Goal: Transaction & Acquisition: Purchase product/service

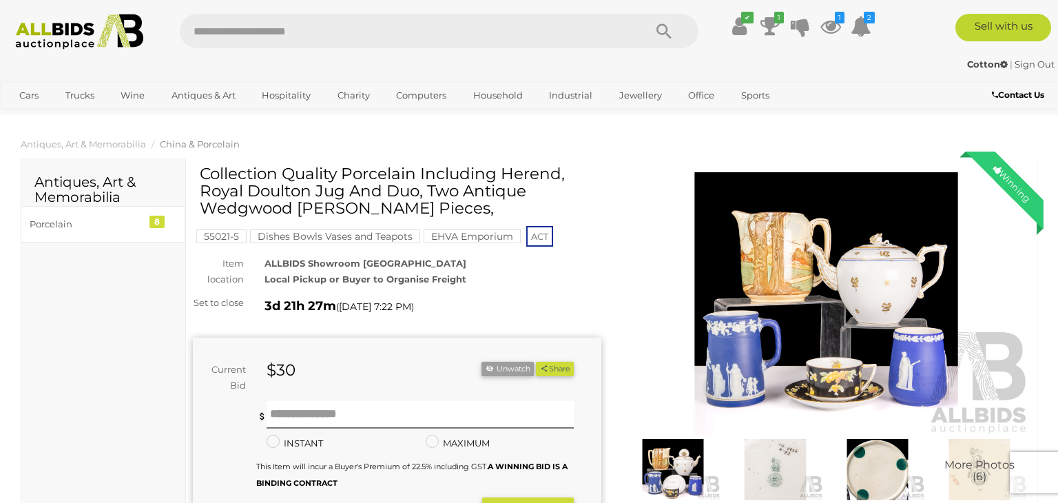
scroll to position [534, 0]
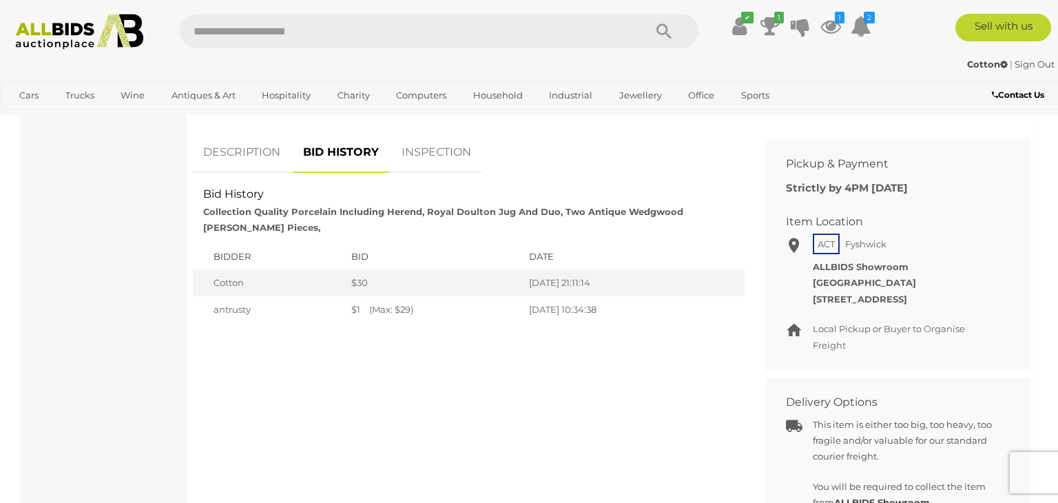
click at [238, 169] on link "DESCRIPTION" at bounding box center [242, 152] width 98 height 41
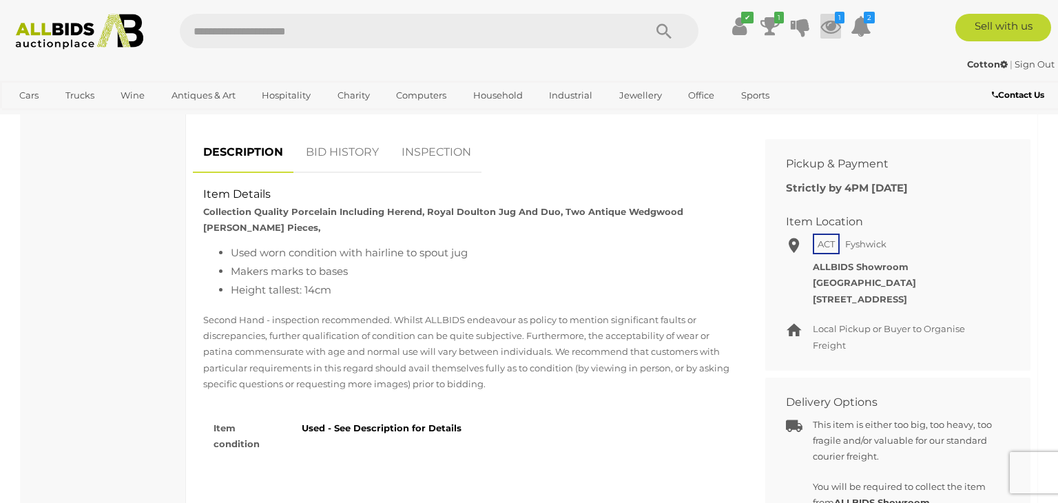
click at [834, 27] on icon at bounding box center [830, 26] width 21 height 25
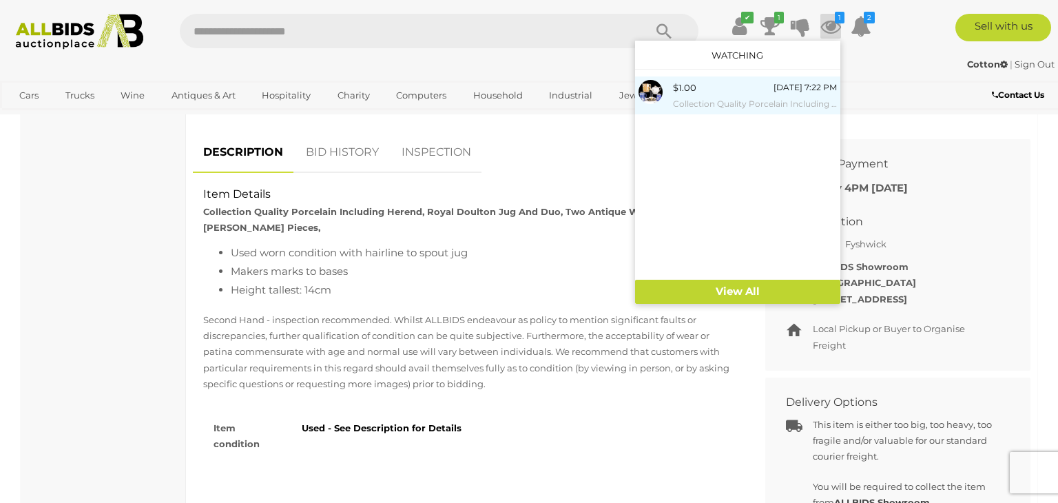
click at [713, 106] on small "Collection Quality Porcelain Including Herend, Royal Doulton Jug And Duo, Two A…" at bounding box center [755, 103] width 164 height 15
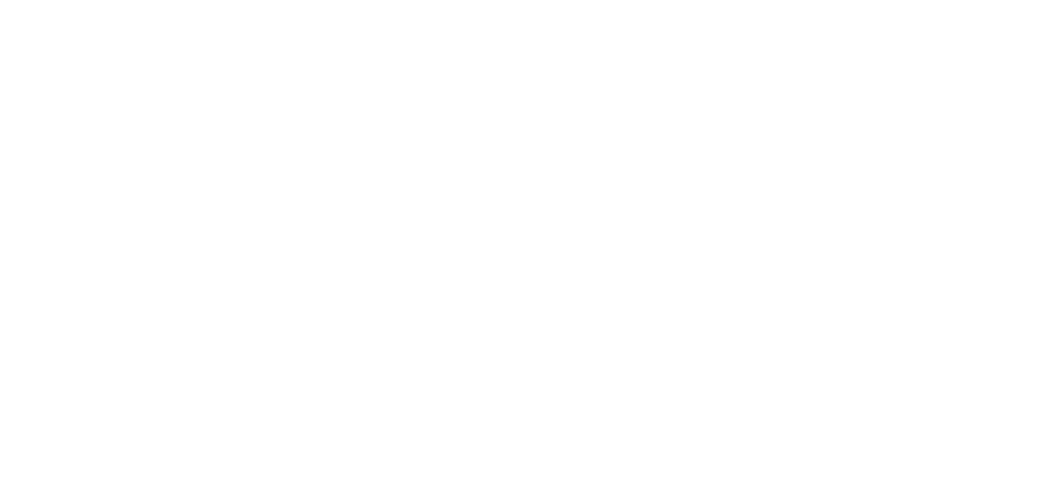
click at [713, 106] on link "Office" at bounding box center [701, 95] width 44 height 23
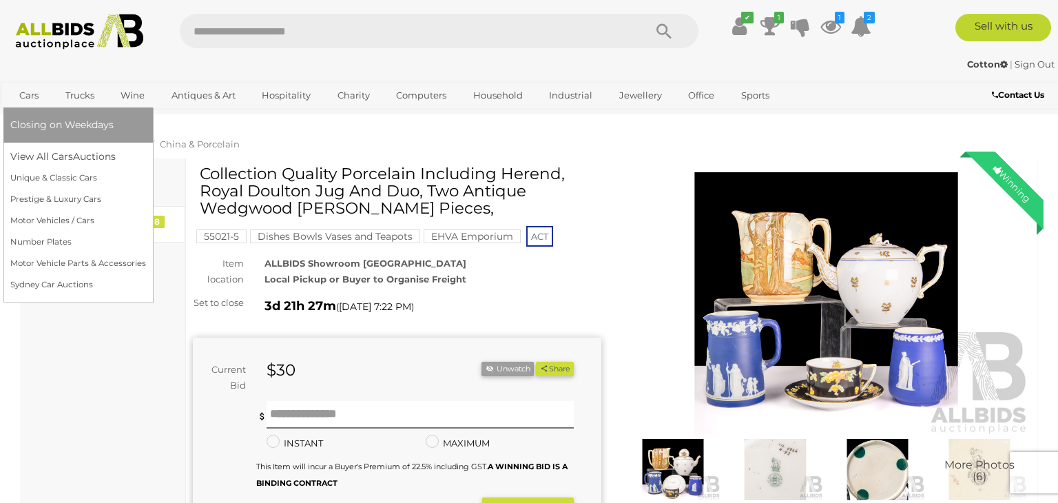
click at [33, 94] on link "Cars" at bounding box center [28, 95] width 37 height 23
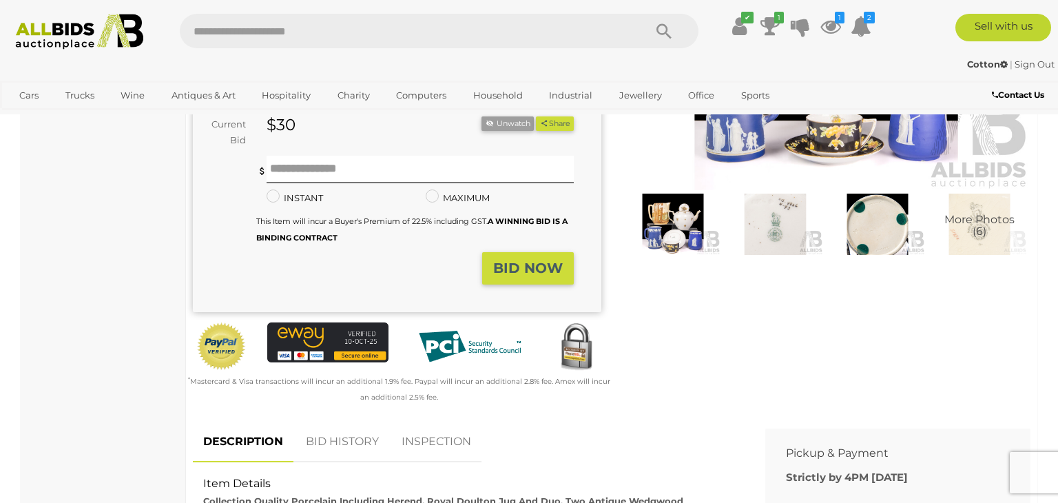
scroll to position [260, 0]
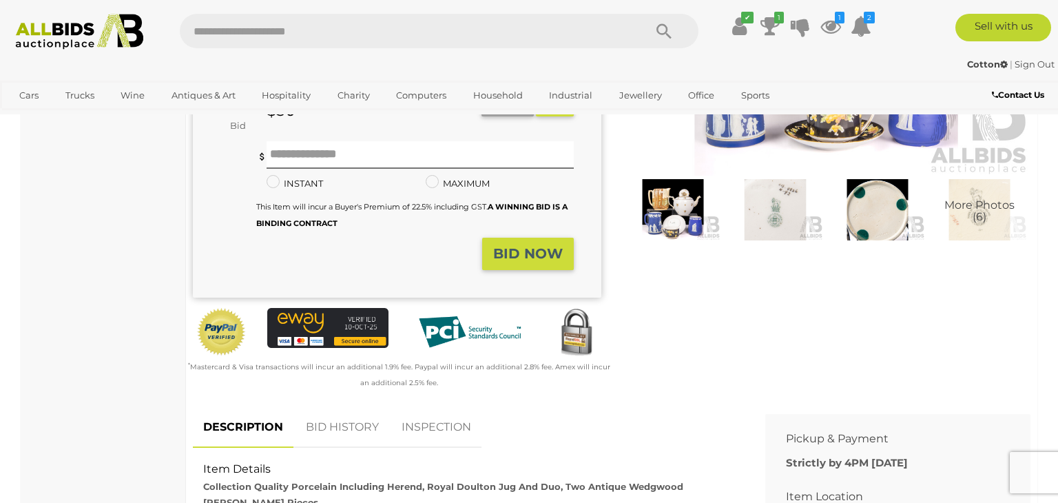
click at [873, 202] on img at bounding box center [877, 209] width 95 height 61
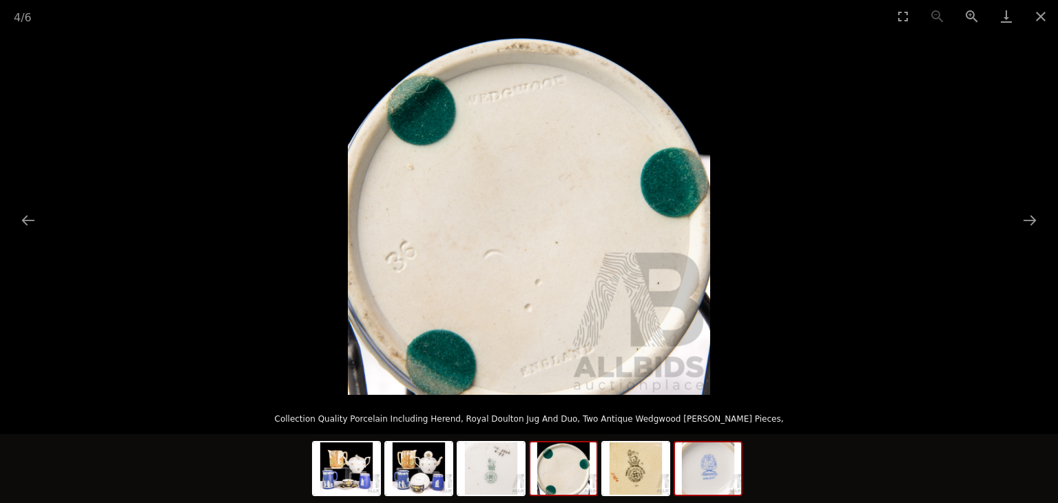
click at [716, 483] on img at bounding box center [708, 468] width 66 height 52
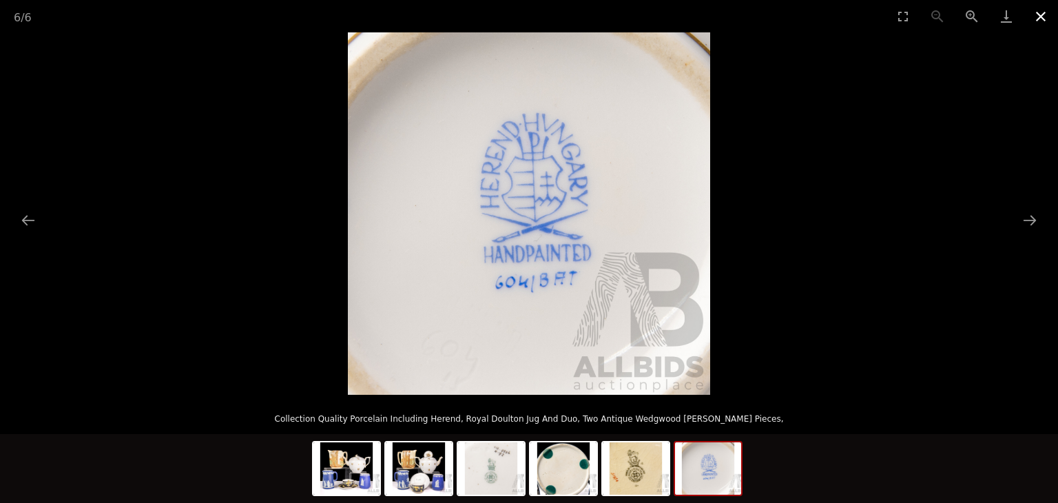
click at [1046, 22] on button "Close gallery" at bounding box center [1040, 16] width 34 height 32
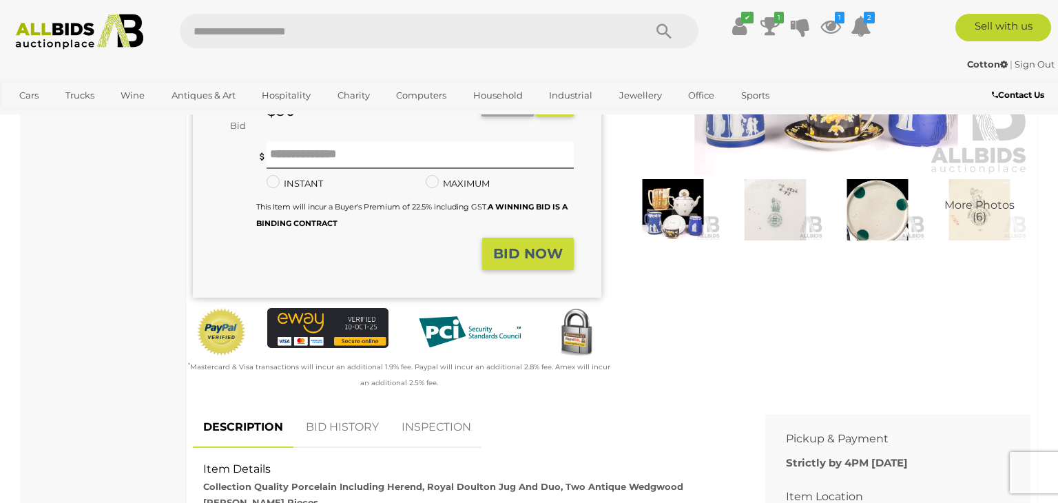
click at [61, 35] on img at bounding box center [79, 32] width 143 height 36
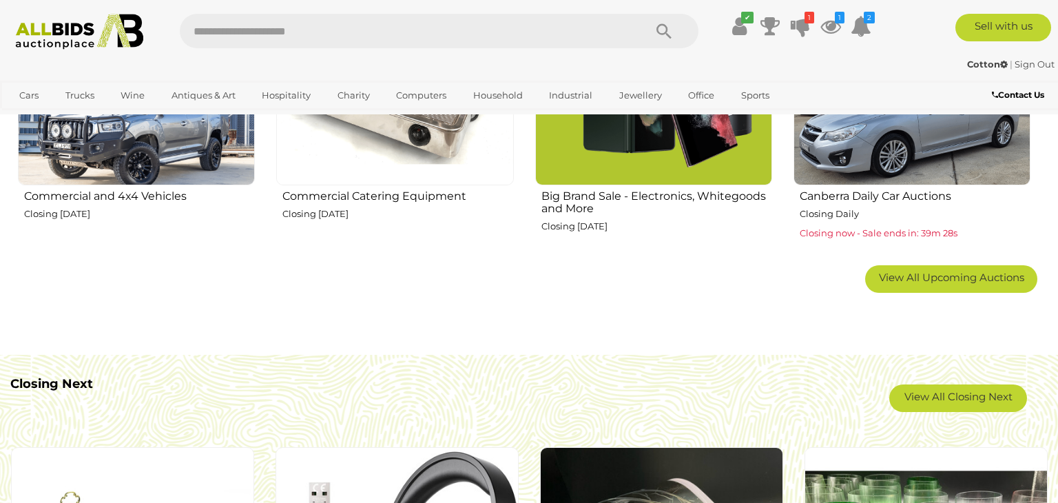
scroll to position [1011, 0]
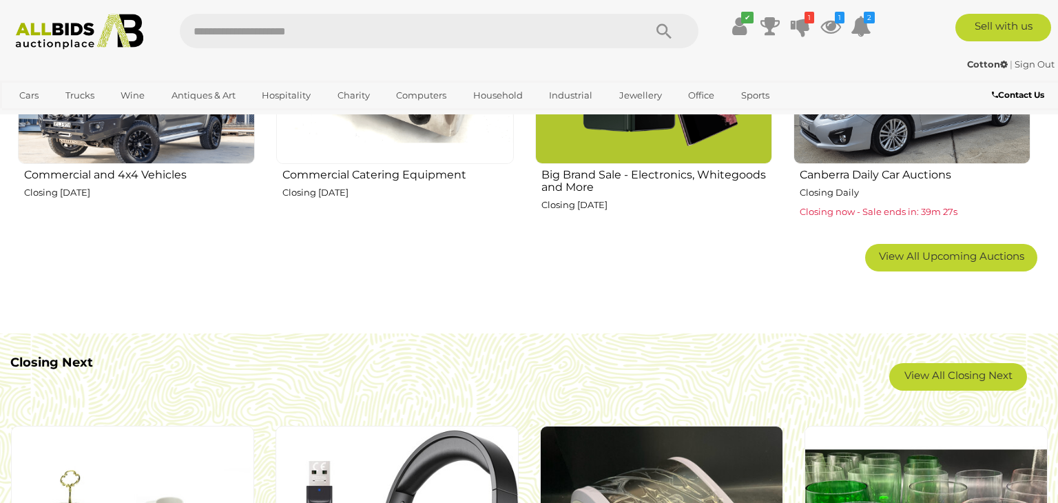
click at [111, 408] on div "Closing Next View All Closing Next" at bounding box center [528, 373] width 1037 height 76
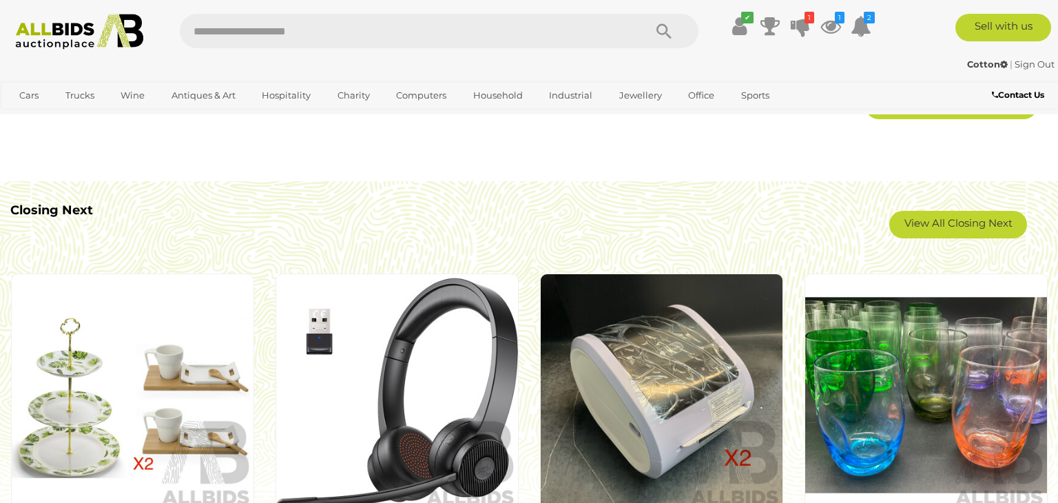
scroll to position [1165, 0]
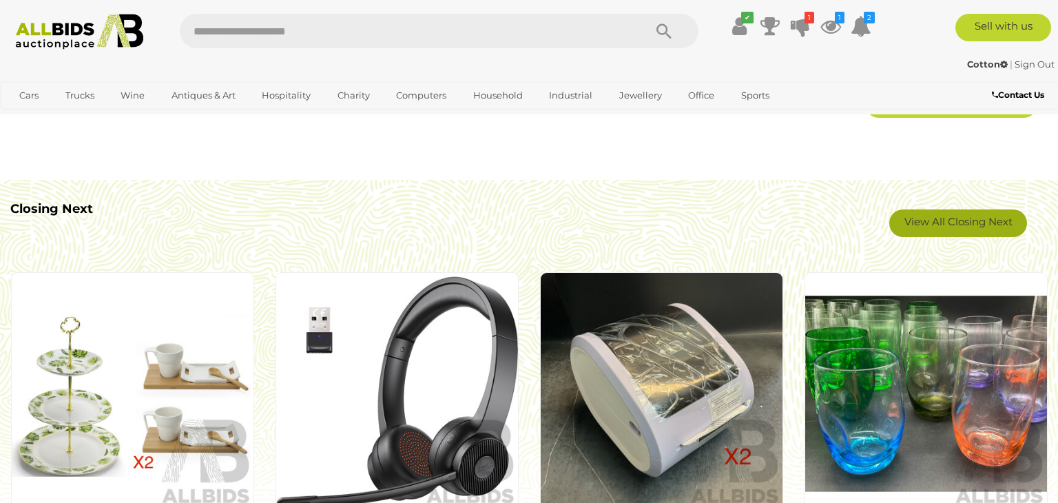
click at [987, 223] on link "View All Closing Next" at bounding box center [958, 223] width 138 height 28
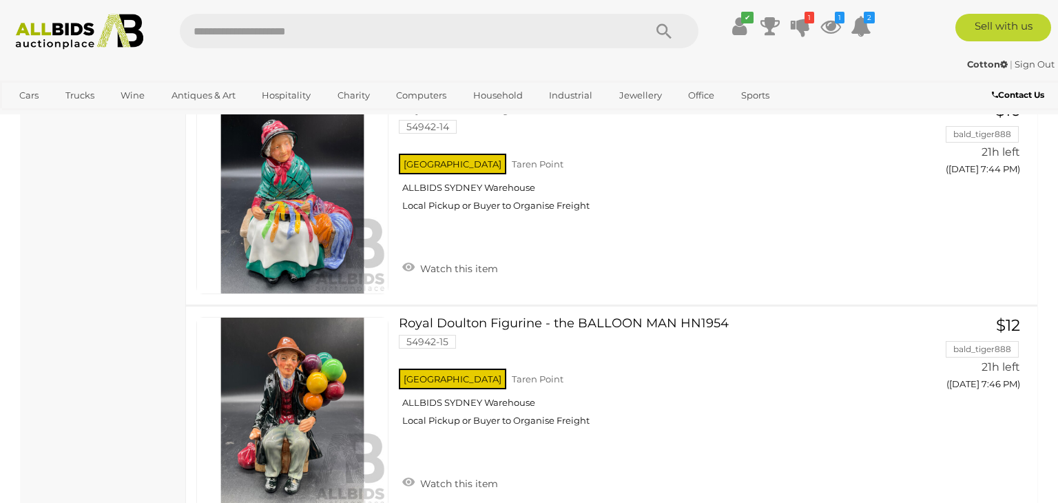
scroll to position [4881, 0]
click at [799, 36] on icon at bounding box center [799, 26] width 19 height 25
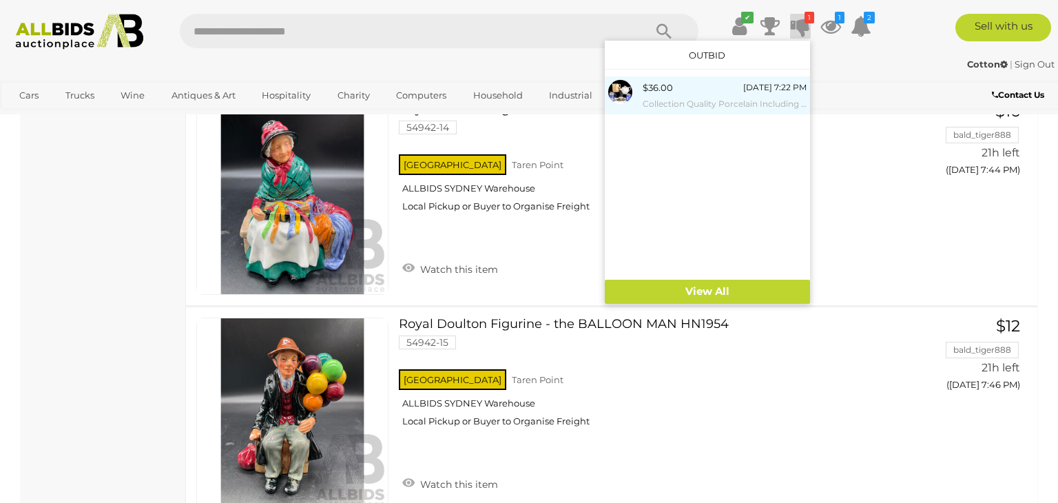
click at [717, 94] on div "$36.00 Wednesday 7:22 PM Collection Quality Porcelain Including Herend, Royal D…" at bounding box center [724, 95] width 164 height 31
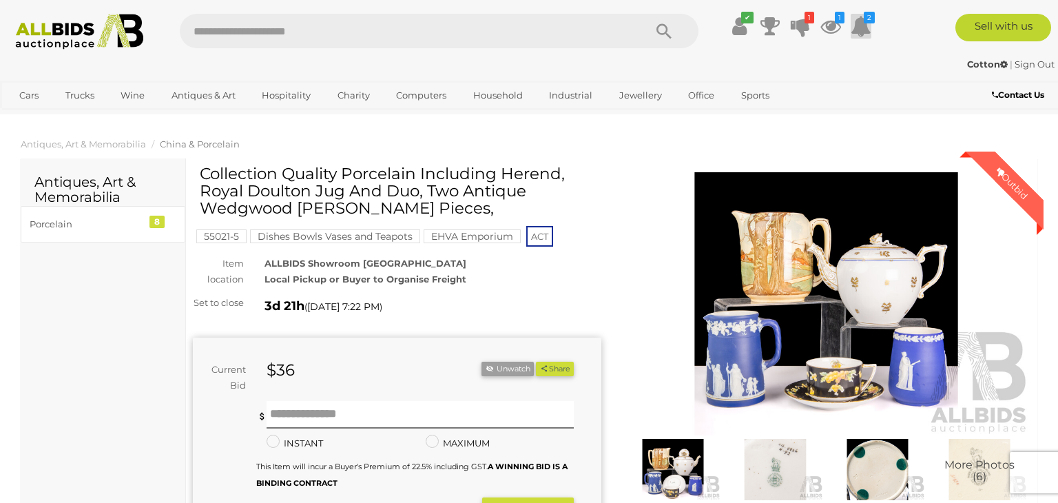
click at [865, 30] on icon at bounding box center [860, 26] width 21 height 25
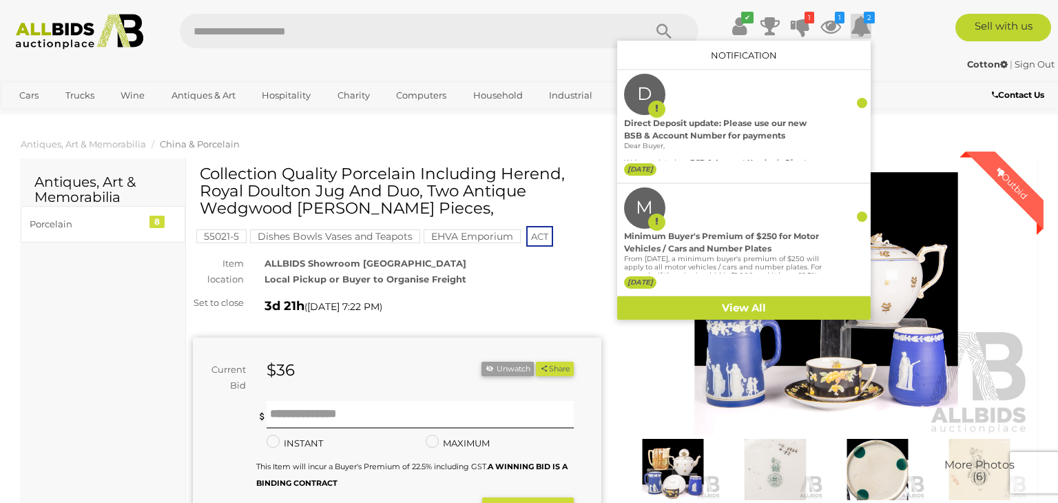
click at [913, 72] on div "Cotton | Sign Out" at bounding box center [528, 64] width 1051 height 16
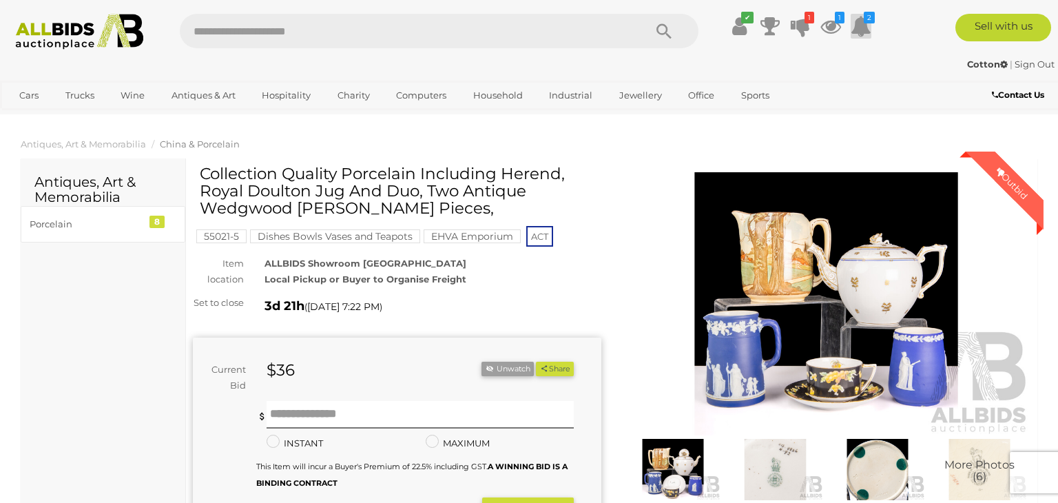
click at [863, 32] on icon at bounding box center [860, 26] width 21 height 25
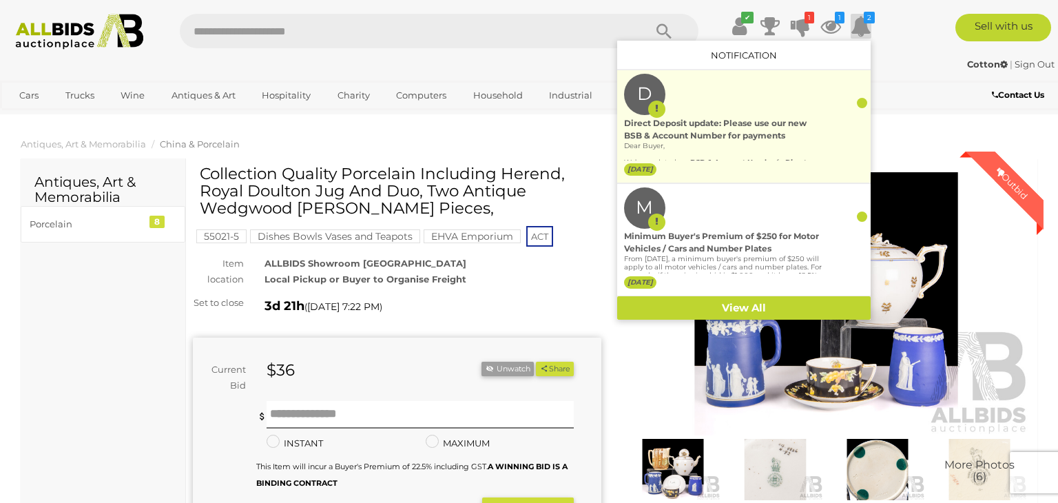
click at [764, 130] on div "Direct Deposit update: Please use our new BSB & Account Number for payments" at bounding box center [723, 129] width 198 height 25
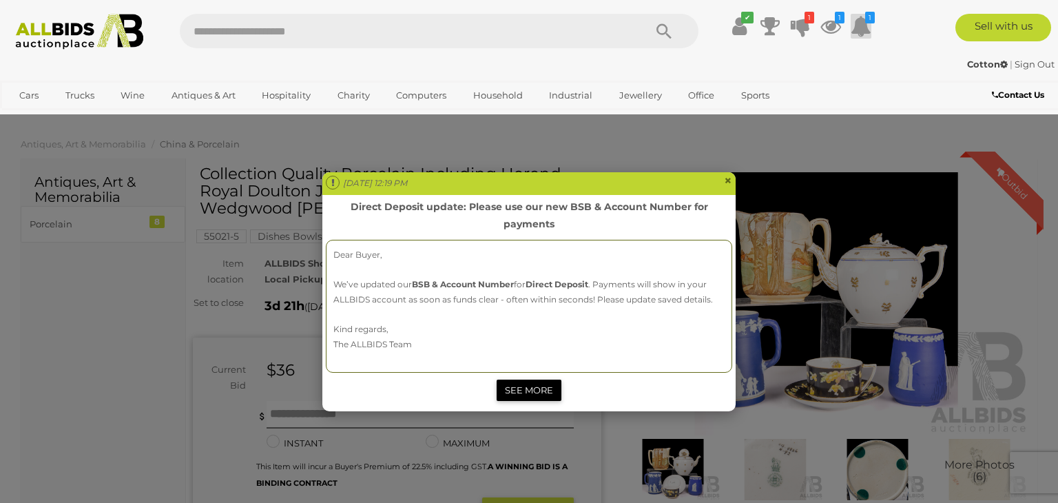
click at [547, 397] on link "SEE MORE" at bounding box center [528, 389] width 65 height 21
click at [728, 182] on span "×" at bounding box center [728, 180] width 8 height 17
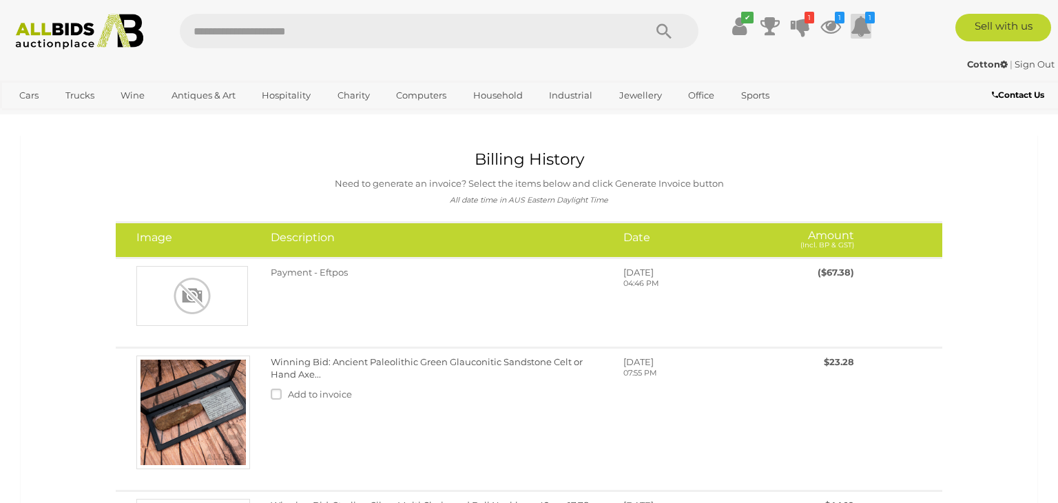
click at [863, 25] on icon at bounding box center [860, 26] width 21 height 25
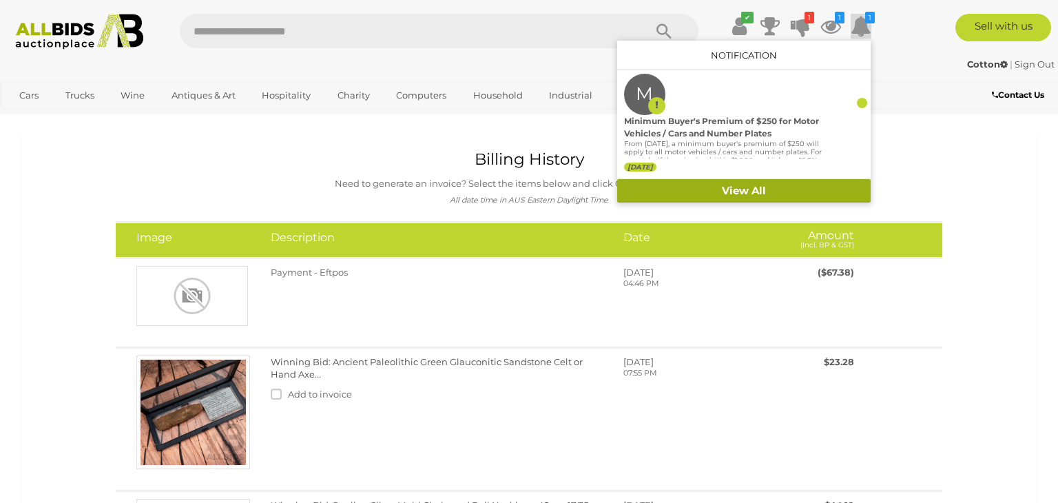
click at [773, 190] on link "View All" at bounding box center [743, 191] width 253 height 24
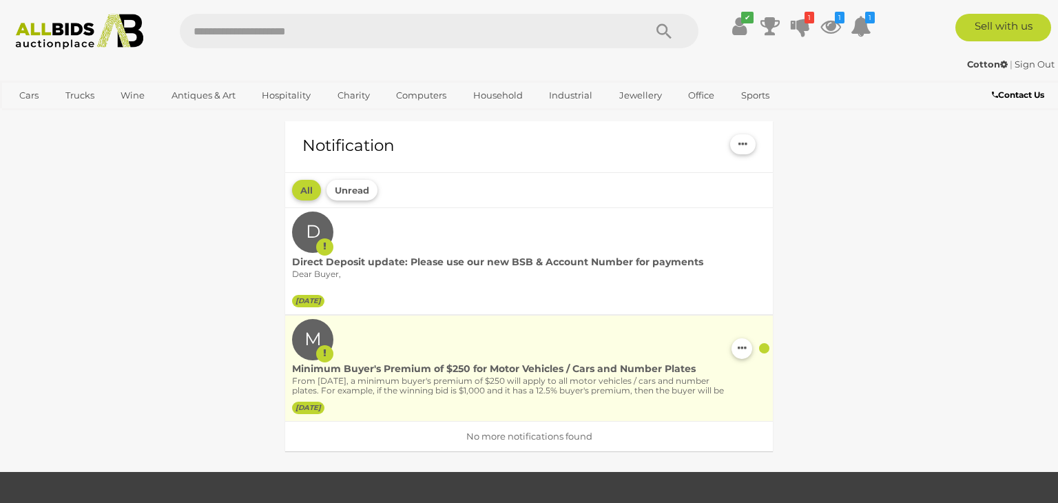
click at [765, 348] on div at bounding box center [764, 348] width 10 height 10
click at [693, 360] on div "M Minimum Buyer's Premium of $250 for Motor Vehicles / Cars and Number Plates F…" at bounding box center [529, 368] width 474 height 98
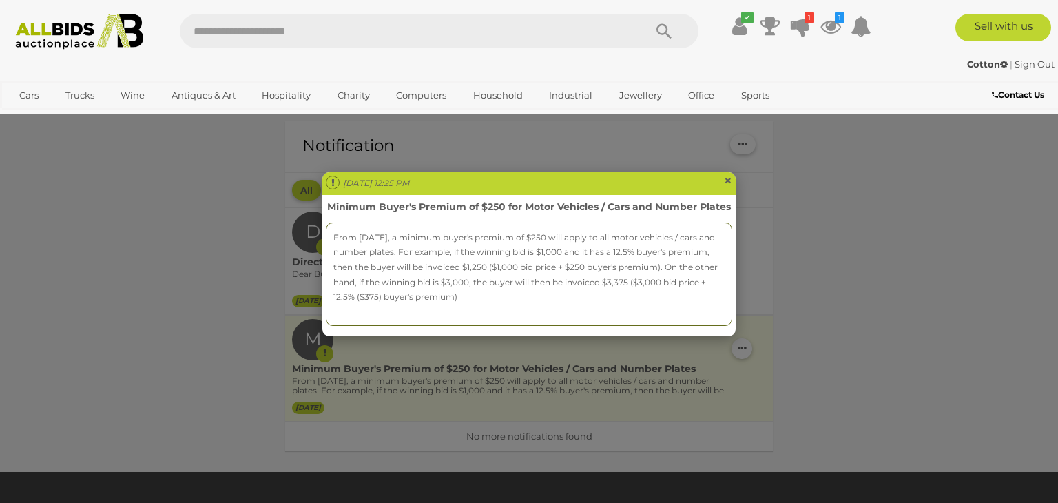
click at [724, 181] on span "×" at bounding box center [728, 180] width 8 height 17
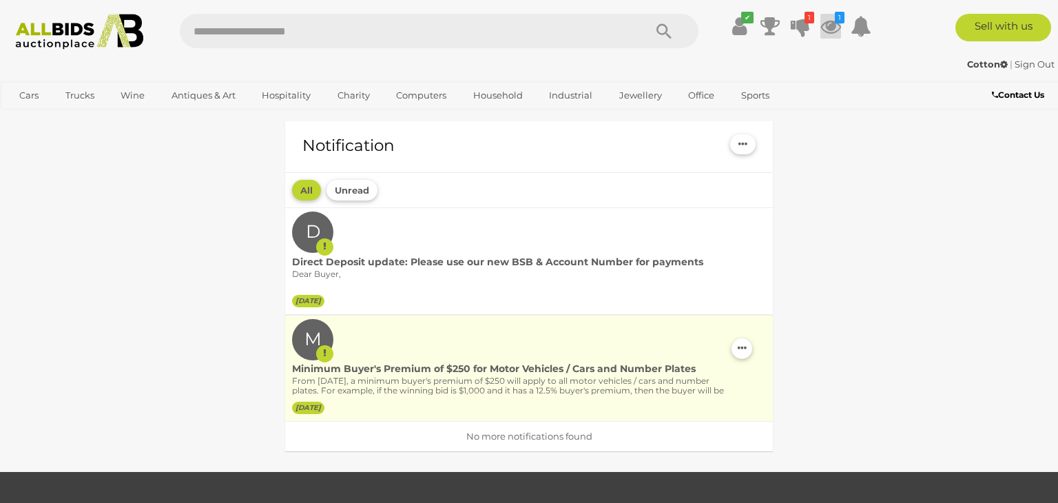
click at [831, 25] on icon at bounding box center [830, 26] width 21 height 25
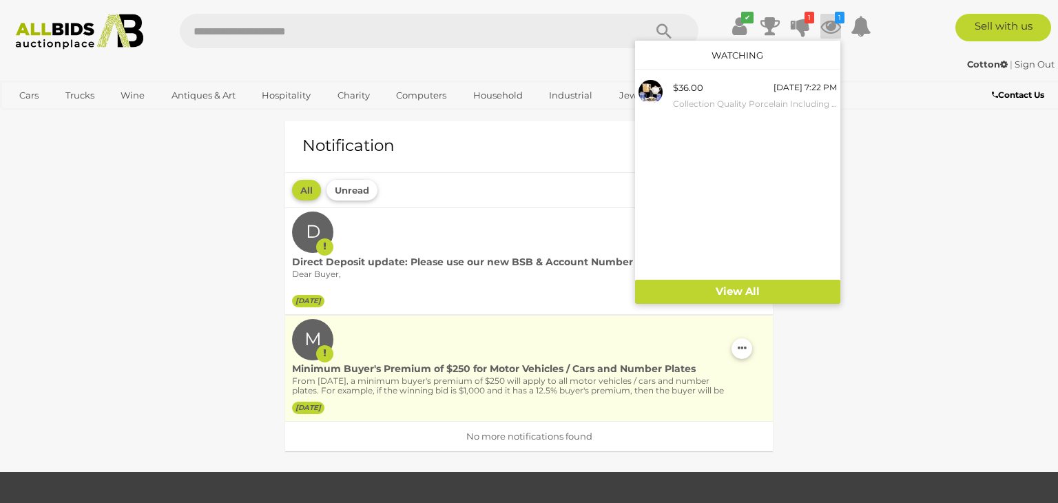
click at [912, 185] on div "Notification Mark all as read All Unread D Dear Buyer, We’ve updated our for M" at bounding box center [528, 288] width 1037 height 366
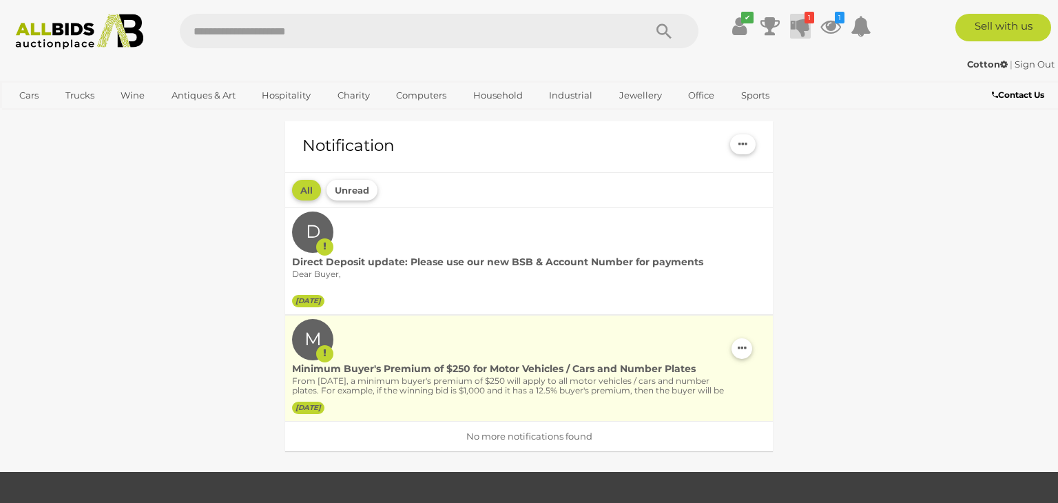
click at [807, 28] on icon at bounding box center [799, 26] width 19 height 25
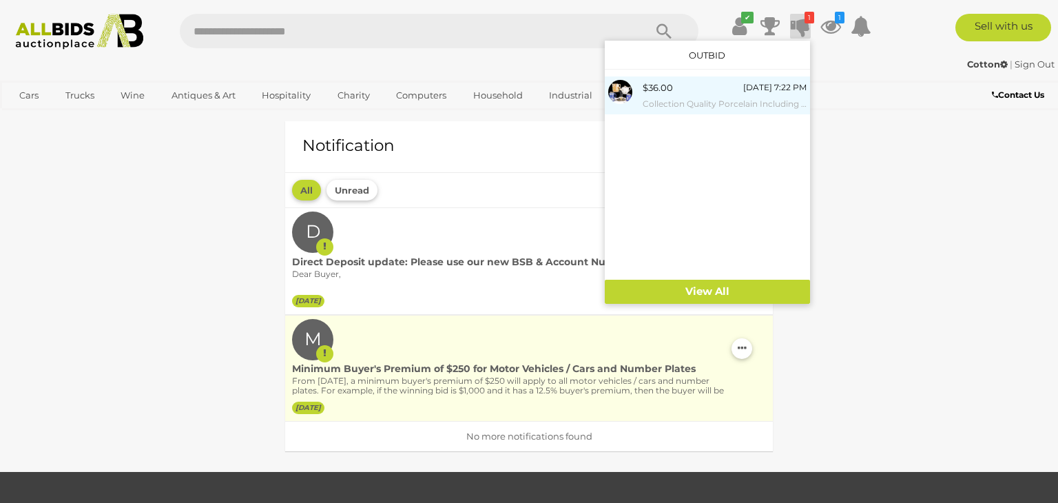
click at [732, 106] on small "Collection Quality Porcelain Including Herend, Royal Doulton Jug And Duo, Two A…" at bounding box center [724, 103] width 164 height 15
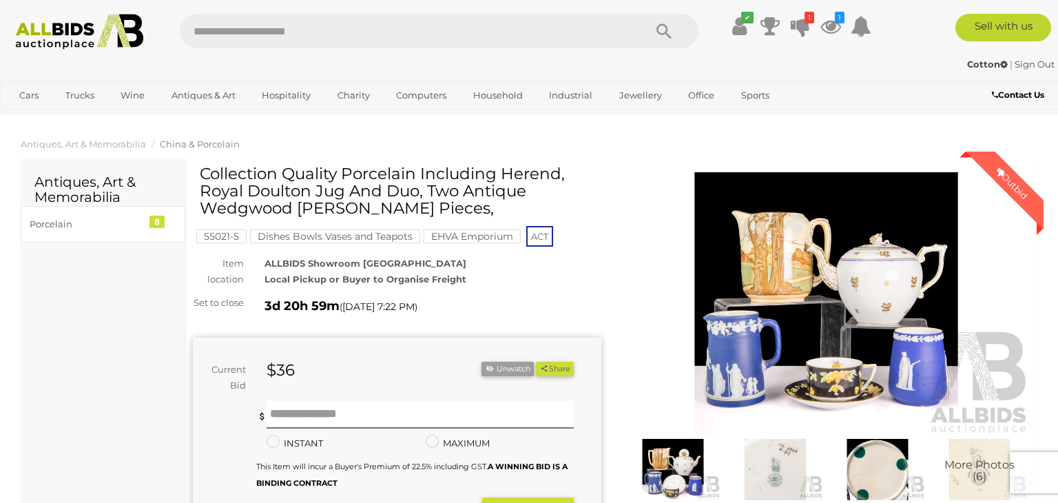
click at [337, 36] on input "text" at bounding box center [405, 31] width 450 height 34
type input "******"
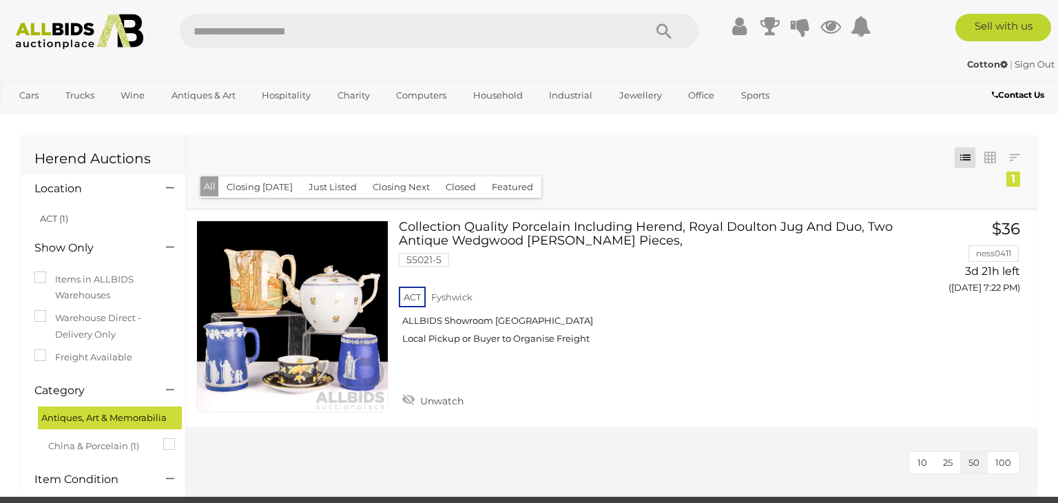
scroll to position [138, 0]
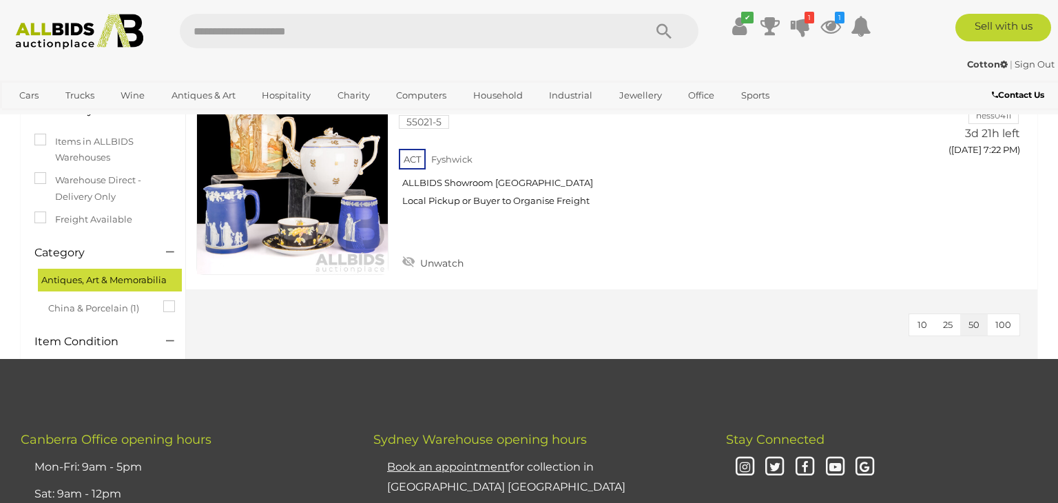
click at [251, 30] on input "text" at bounding box center [405, 31] width 450 height 34
type input "*******"
